Goal: Information Seeking & Learning: Learn about a topic

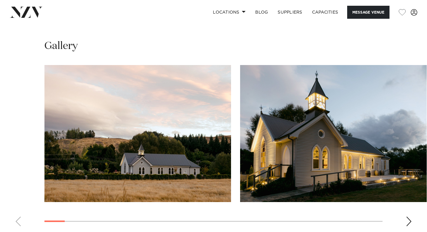
scroll to position [555, 0]
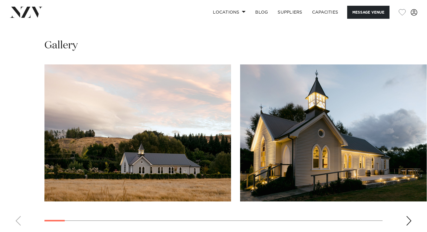
click at [405, 165] on swiper-container at bounding box center [213, 147] width 427 height 166
click at [409, 216] on div "Next slide" at bounding box center [408, 221] width 6 height 10
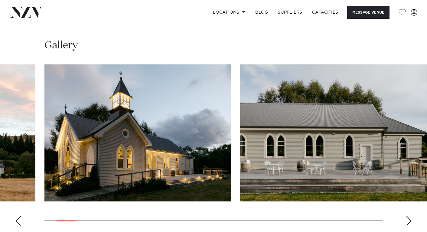
click at [409, 216] on div "Next slide" at bounding box center [408, 221] width 6 height 10
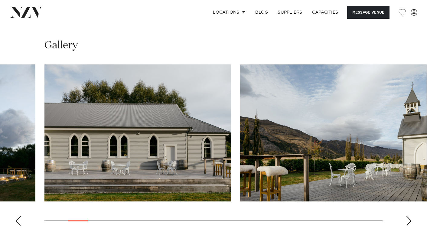
click at [409, 216] on div "Next slide" at bounding box center [408, 221] width 6 height 10
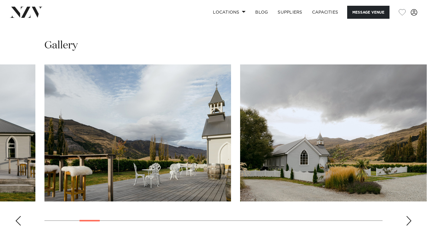
click at [409, 216] on div "Next slide" at bounding box center [408, 221] width 6 height 10
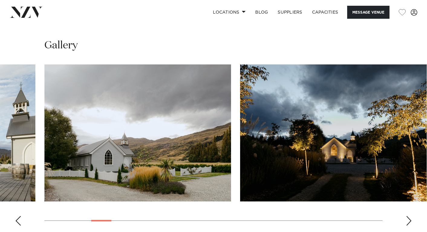
click at [409, 216] on div "Next slide" at bounding box center [408, 221] width 6 height 10
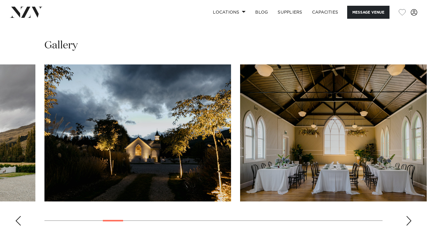
click at [409, 216] on div "Next slide" at bounding box center [408, 221] width 6 height 10
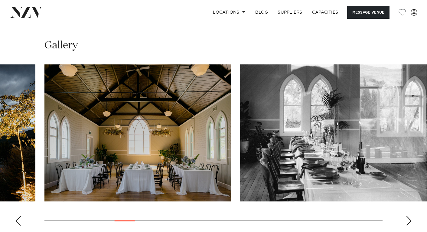
click at [409, 216] on div "Next slide" at bounding box center [408, 221] width 6 height 10
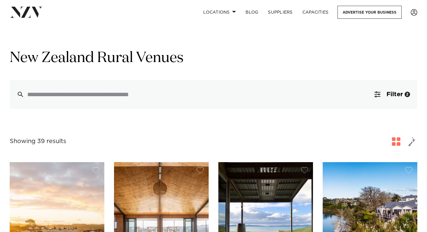
scroll to position [110, 0]
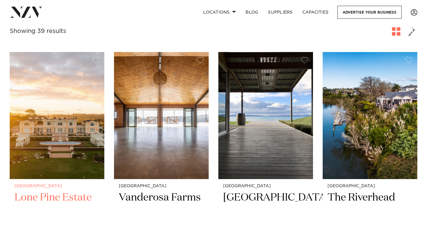
click at [79, 128] on img at bounding box center [57, 115] width 95 height 127
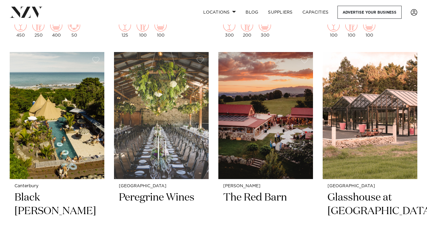
scroll to position [626, 0]
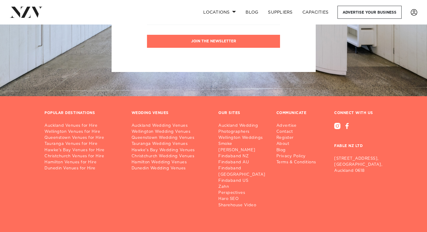
scroll to position [2880, 0]
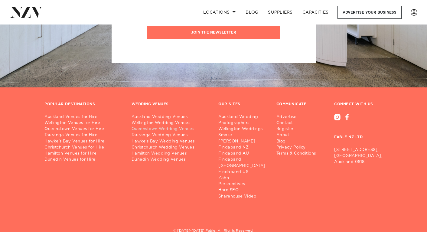
click at [164, 129] on link "Queenstown Wedding Venues" at bounding box center [169, 129] width 77 height 6
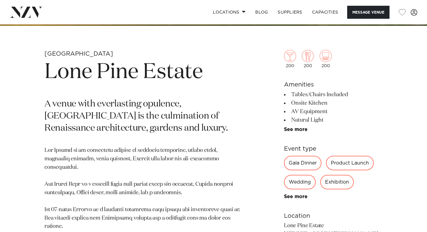
scroll to position [214, 0]
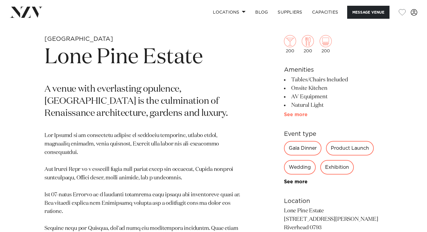
click at [290, 114] on link "See more" at bounding box center [307, 114] width 47 height 5
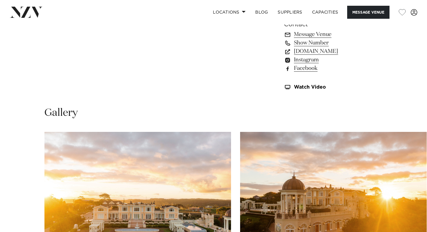
scroll to position [735, 0]
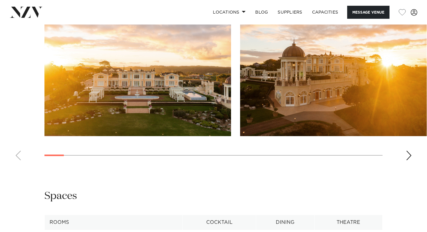
click at [268, 140] on swiper-container at bounding box center [213, 82] width 427 height 166
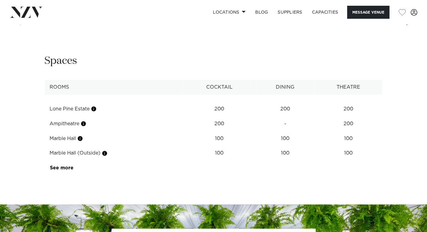
scroll to position [870, 0]
click at [63, 169] on link "See more" at bounding box center [73, 167] width 47 height 5
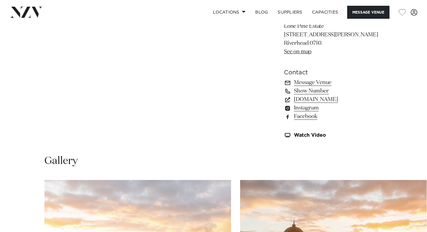
scroll to position [553, 0]
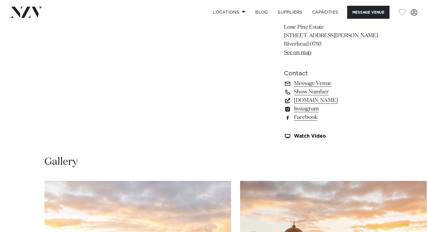
click at [300, 98] on link "lonepineestate.co.nz" at bounding box center [333, 100] width 99 height 8
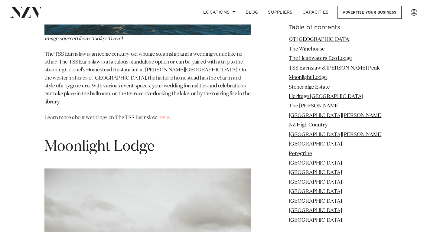
scroll to position [1847, 0]
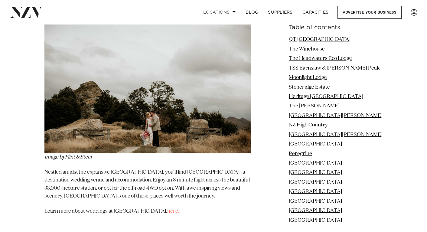
click at [220, 11] on link "Locations" at bounding box center [219, 12] width 42 height 13
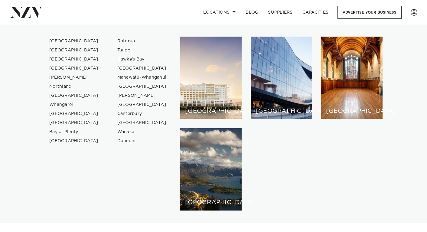
click at [26, 11] on img at bounding box center [26, 12] width 33 height 11
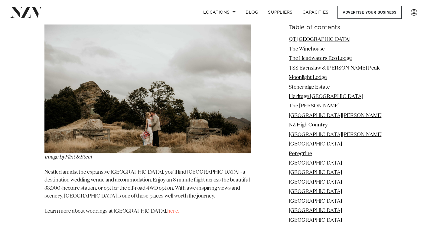
click at [26, 11] on img at bounding box center [26, 12] width 33 height 11
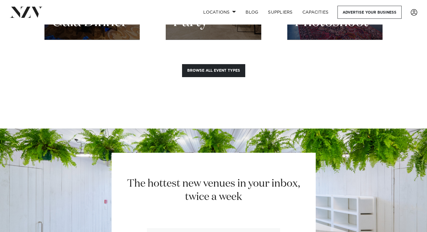
scroll to position [858, 0]
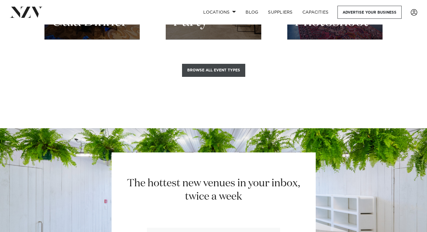
click at [212, 64] on button "Browse all event types" at bounding box center [213, 70] width 63 height 13
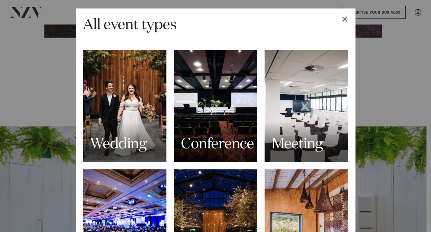
scroll to position [2, 0]
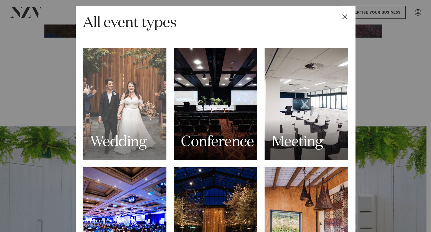
click at [143, 96] on div "Wedding" at bounding box center [125, 104] width 84 height 112
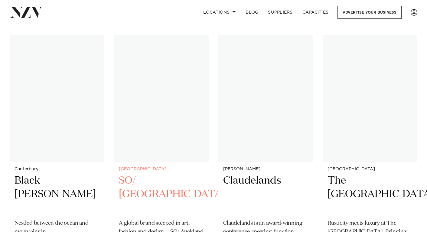
scroll to position [4781, 0]
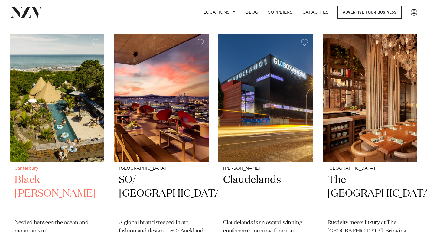
click at [58, 173] on h2 "Black Miller" at bounding box center [57, 193] width 85 height 41
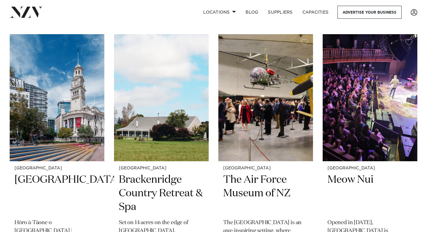
scroll to position [5039, 0]
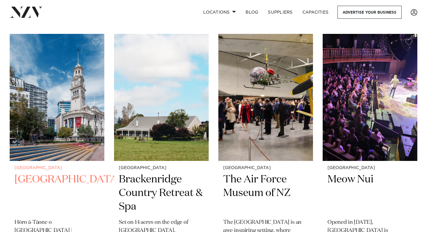
click at [62, 173] on h2 "Auckland Town Hall" at bounding box center [57, 193] width 85 height 41
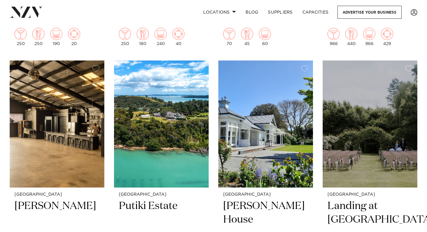
scroll to position [7080, 0]
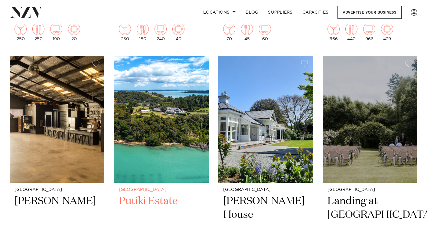
click at [152, 194] on h2 "Putiki Estate" at bounding box center [161, 214] width 85 height 41
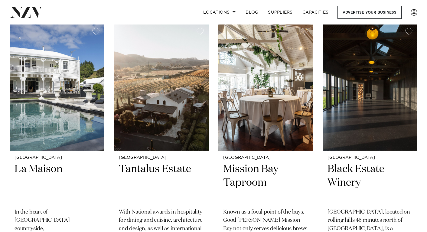
scroll to position [7628, 0]
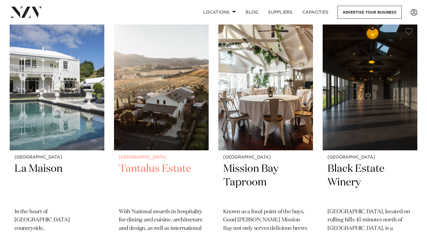
click at [164, 162] on h2 "Tantalus Estate" at bounding box center [161, 182] width 85 height 41
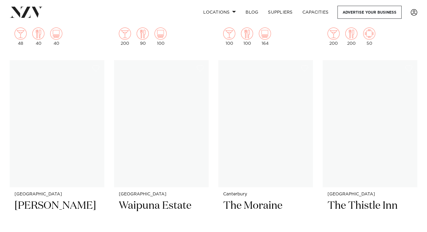
scroll to position [10169, 0]
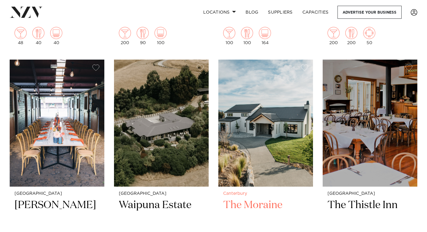
click at [219, 128] on img at bounding box center [265, 123] width 95 height 127
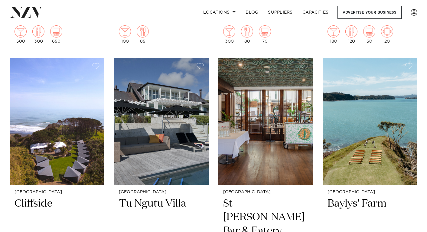
scroll to position [10429, 0]
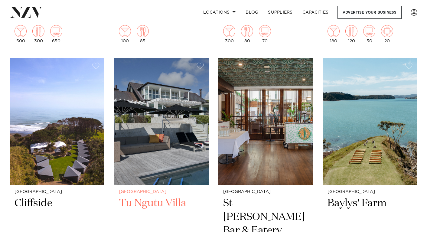
click at [167, 189] on small "[GEOGRAPHIC_DATA]" at bounding box center [161, 191] width 85 height 5
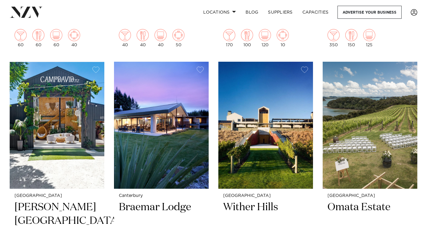
scroll to position [11714, 0]
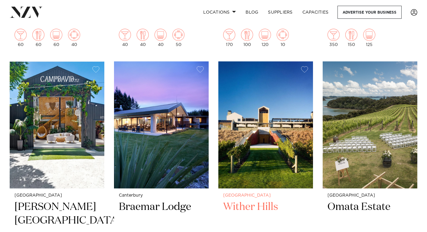
click at [271, 142] on img at bounding box center [265, 124] width 95 height 127
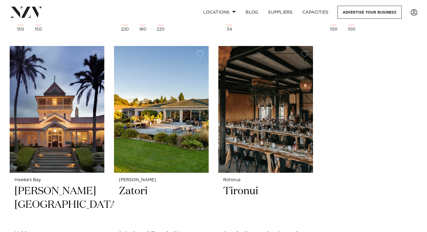
scroll to position [15853, 0]
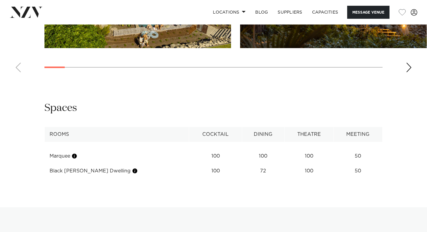
scroll to position [692, 0]
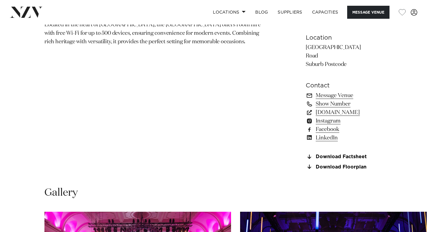
scroll to position [400, 0]
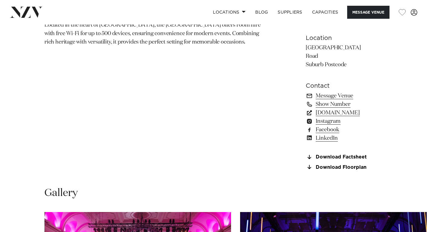
click at [308, 108] on link "www.aucklandconventions.co.nz" at bounding box center [343, 112] width 77 height 8
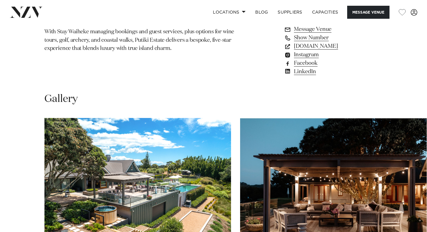
scroll to position [363, 0]
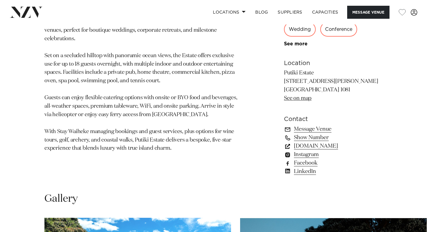
click at [302, 145] on link "[DOMAIN_NAME]" at bounding box center [333, 146] width 99 height 8
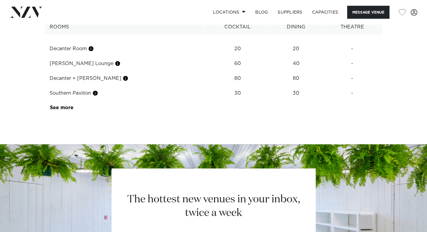
scroll to position [830, 0]
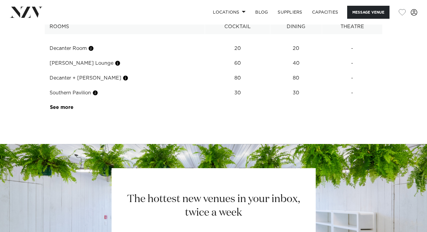
click at [58, 112] on td "See more" at bounding box center [73, 107] width 57 height 15
click at [60, 110] on link "See more" at bounding box center [73, 107] width 47 height 5
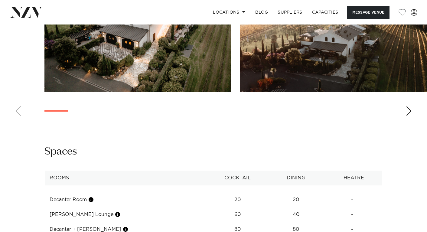
scroll to position [592, 0]
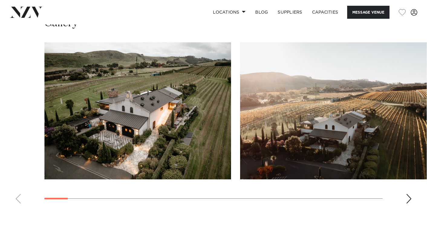
click at [407, 203] on div "Next slide" at bounding box center [408, 199] width 6 height 10
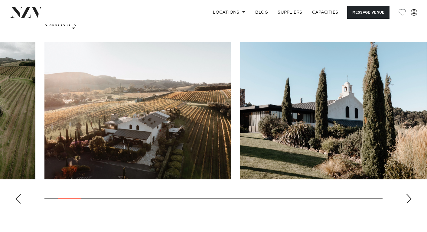
click at [407, 203] on div "Next slide" at bounding box center [408, 199] width 6 height 10
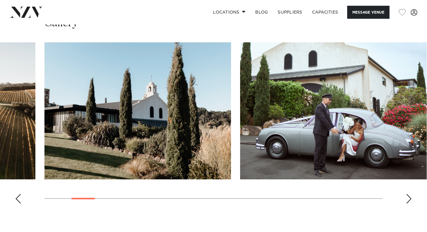
click at [407, 203] on div "Next slide" at bounding box center [408, 199] width 6 height 10
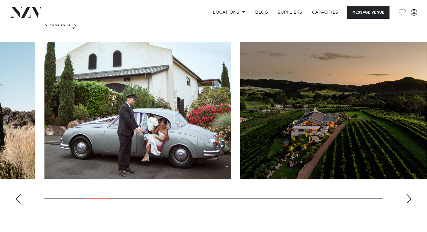
click at [407, 203] on div "Next slide" at bounding box center [408, 199] width 6 height 10
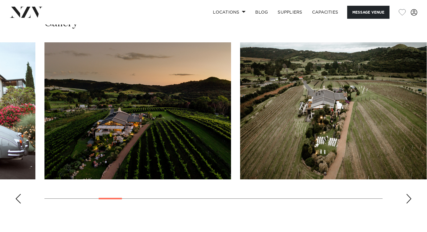
click at [407, 203] on div "Next slide" at bounding box center [408, 199] width 6 height 10
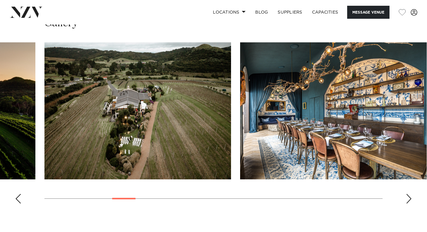
click at [407, 203] on div "Next slide" at bounding box center [408, 199] width 6 height 10
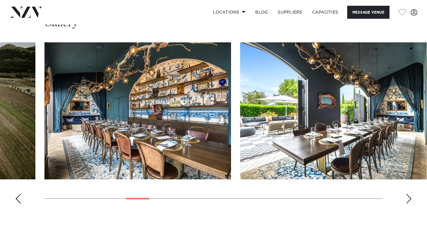
click at [407, 203] on div "Next slide" at bounding box center [408, 199] width 6 height 10
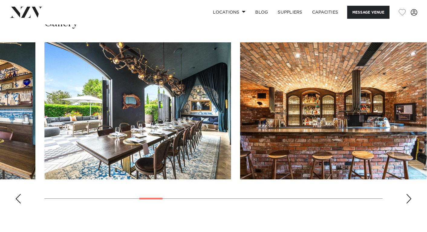
click at [407, 203] on div "Next slide" at bounding box center [408, 199] width 6 height 10
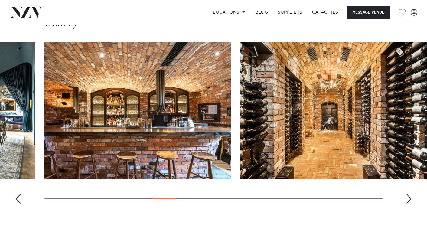
click at [407, 203] on div "Next slide" at bounding box center [408, 199] width 6 height 10
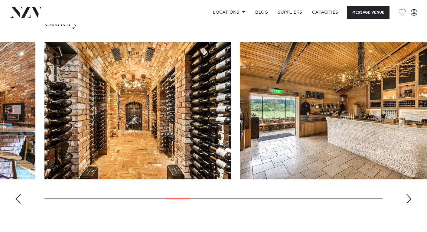
click at [407, 203] on div "Next slide" at bounding box center [408, 199] width 6 height 10
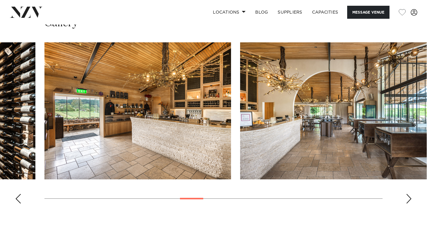
click at [407, 203] on div "Next slide" at bounding box center [408, 199] width 6 height 10
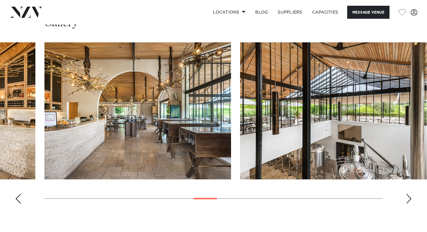
click at [407, 203] on div "Next slide" at bounding box center [408, 199] width 6 height 10
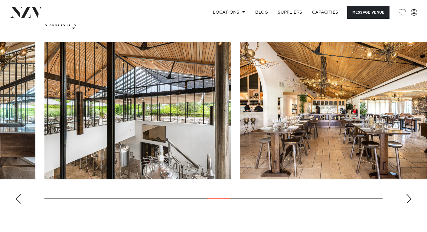
click at [407, 203] on div "Next slide" at bounding box center [408, 199] width 6 height 10
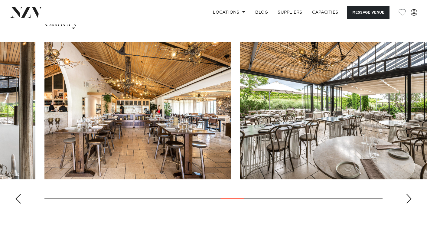
click at [407, 203] on div "Next slide" at bounding box center [408, 199] width 6 height 10
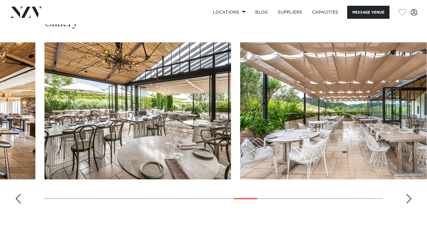
click at [407, 203] on div "Next slide" at bounding box center [408, 199] width 6 height 10
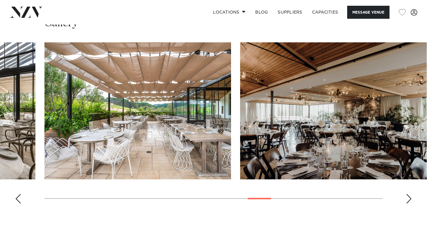
click at [407, 203] on div "Next slide" at bounding box center [408, 199] width 6 height 10
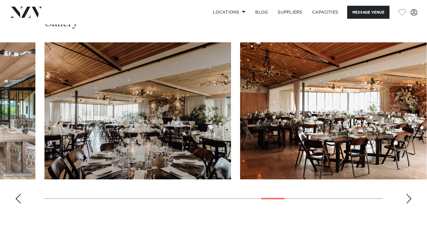
click at [407, 203] on div "Next slide" at bounding box center [408, 199] width 6 height 10
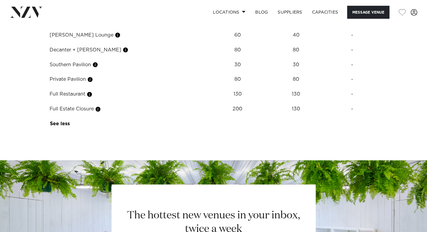
scroll to position [859, 0]
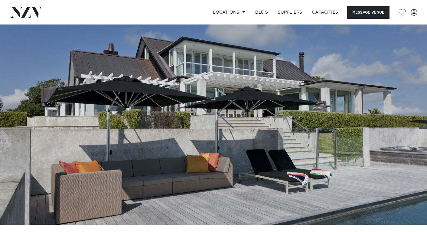
scroll to position [143, 0]
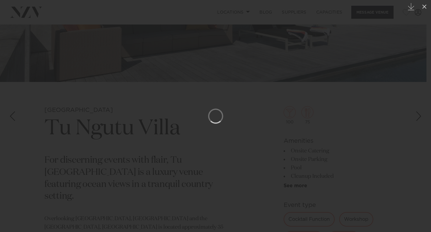
click at [215, 128] on div at bounding box center [215, 116] width 431 height 232
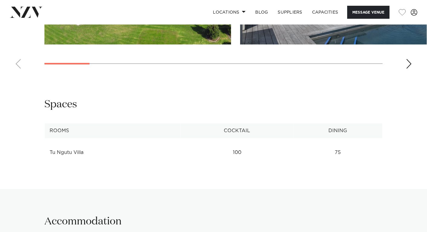
scroll to position [737, 0]
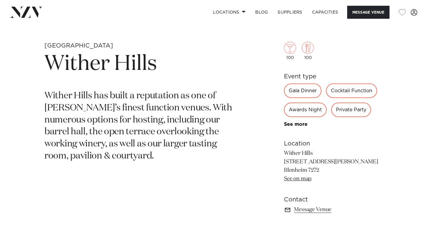
scroll to position [205, 0]
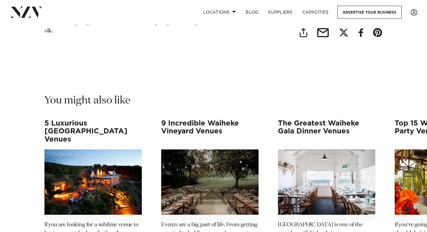
scroll to position [5839, 0]
